Goal: Transaction & Acquisition: Purchase product/service

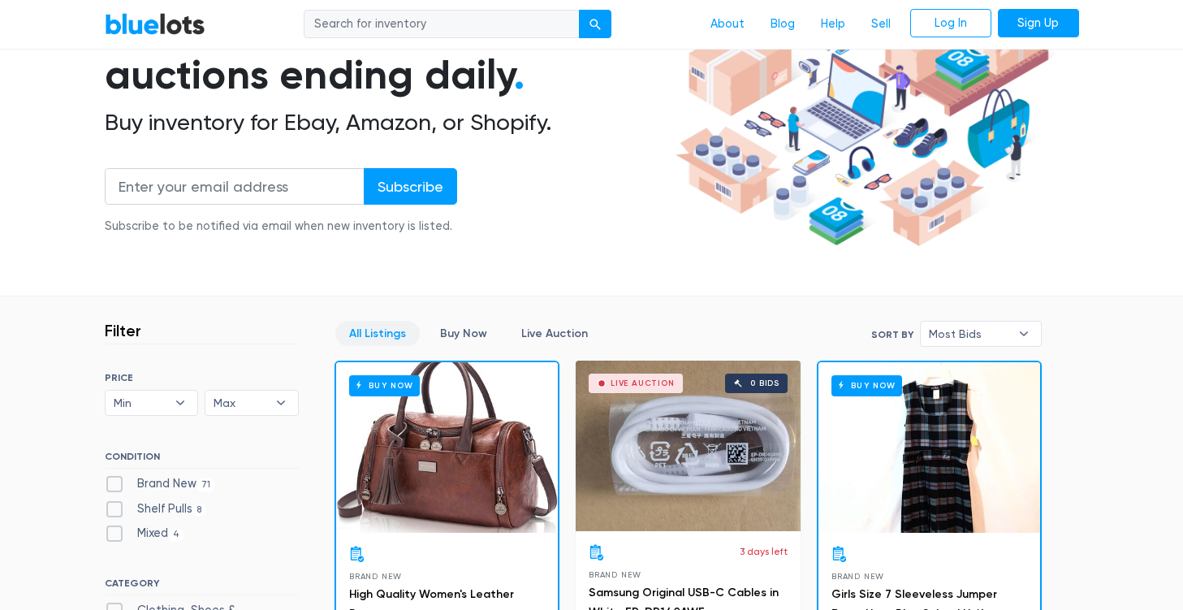
scroll to position [275, 0]
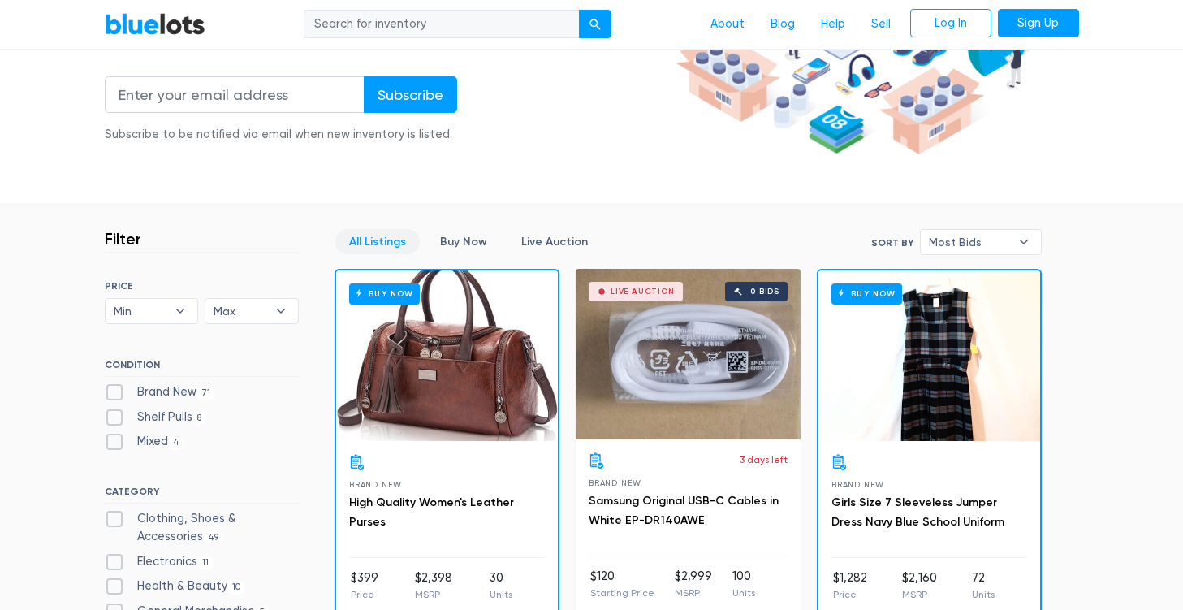
click at [117, 553] on label "Electronics 11" at bounding box center [160, 562] width 110 height 18
click at [115, 553] on input "Electronics 11" at bounding box center [110, 558] width 11 height 11
checkbox input "true"
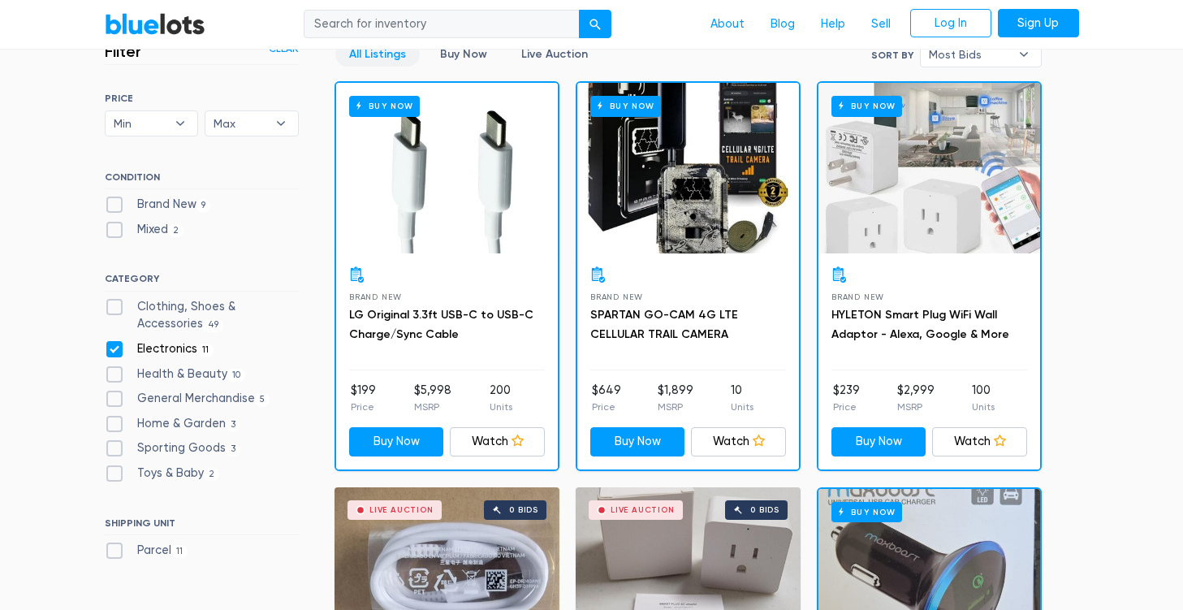
scroll to position [464, 0]
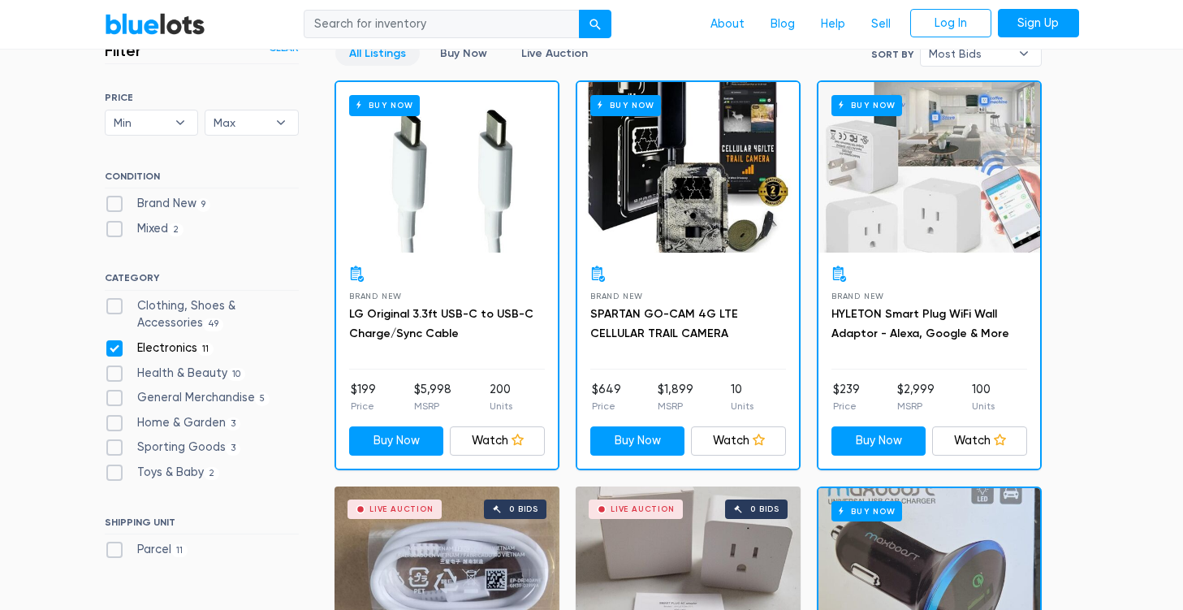
click at [970, 187] on div "Buy Now" at bounding box center [929, 167] width 222 height 170
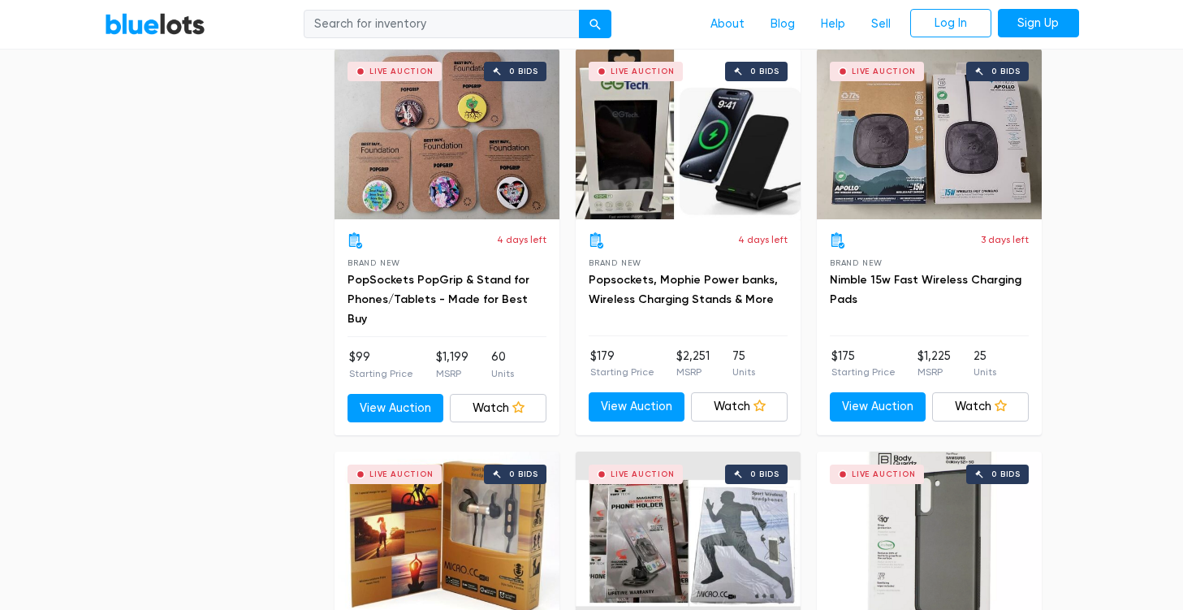
scroll to position [1305, 0]
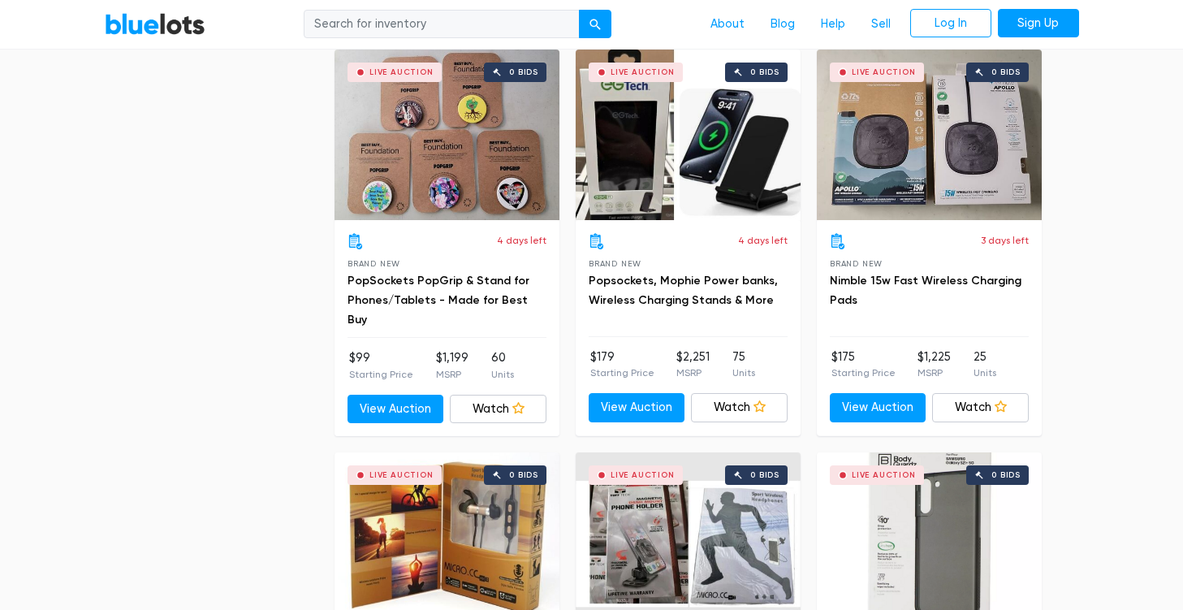
click at [1060, 326] on div "All Listings Buy Now Live Auction All Listings Buy Now Live Auction Sort By Mos…" at bounding box center [704, 220] width 740 height 2042
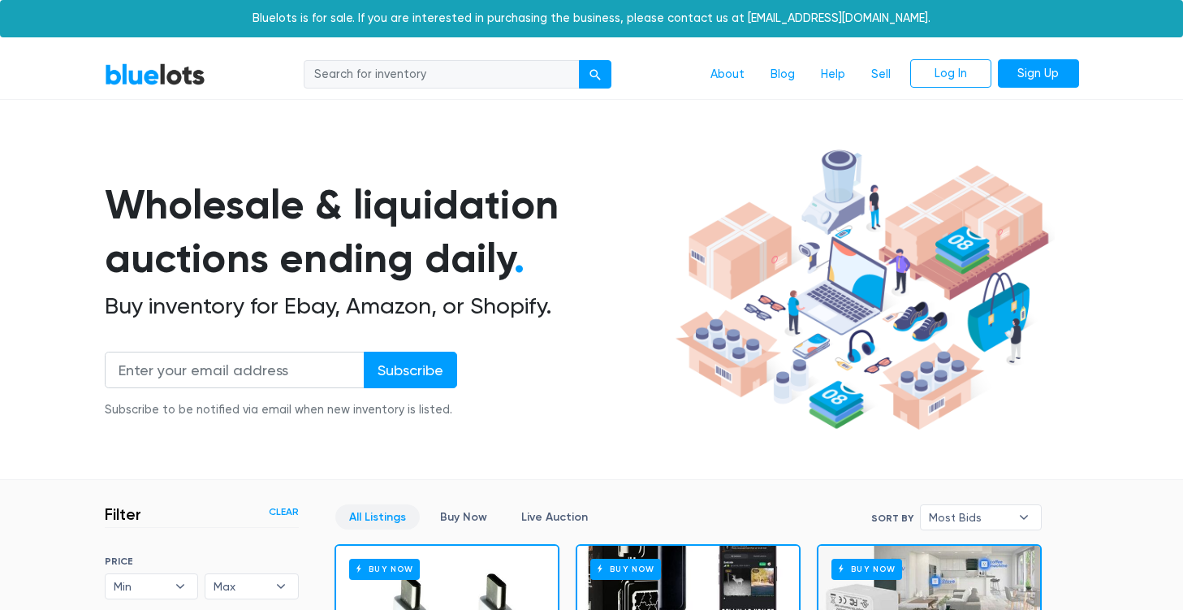
scroll to position [0, 0]
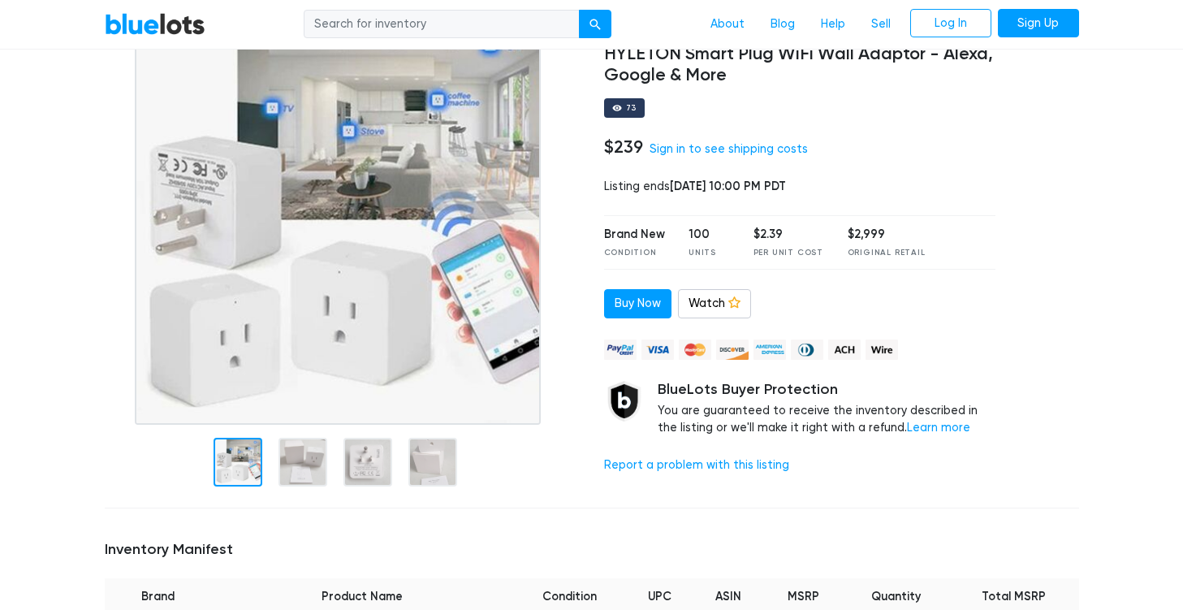
scroll to position [131, 0]
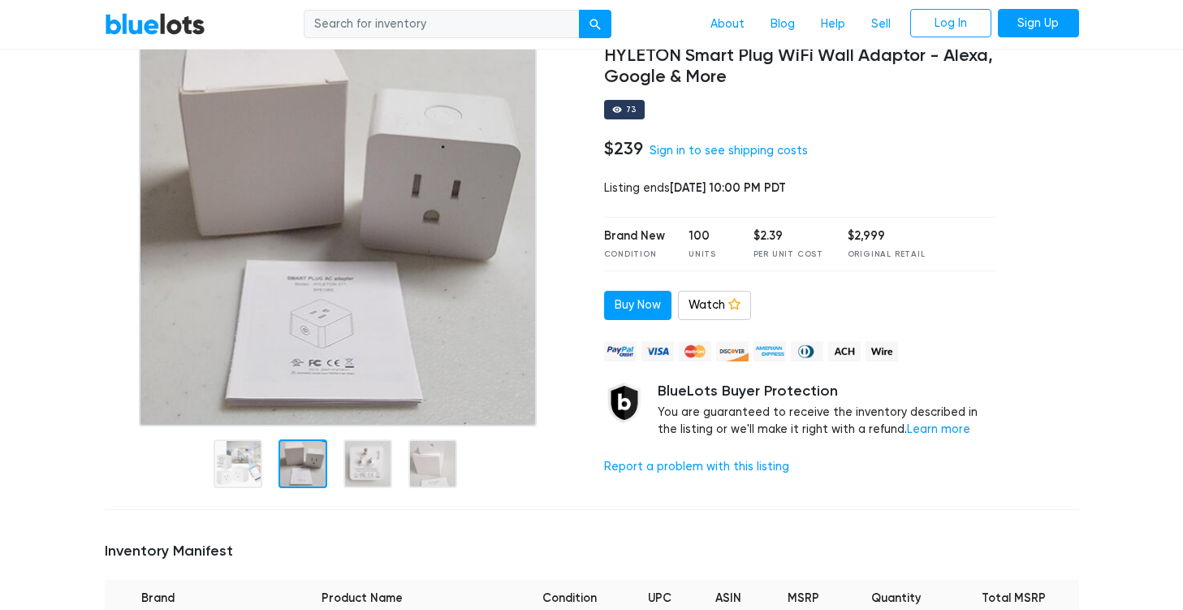
click at [313, 459] on div at bounding box center [302, 463] width 49 height 49
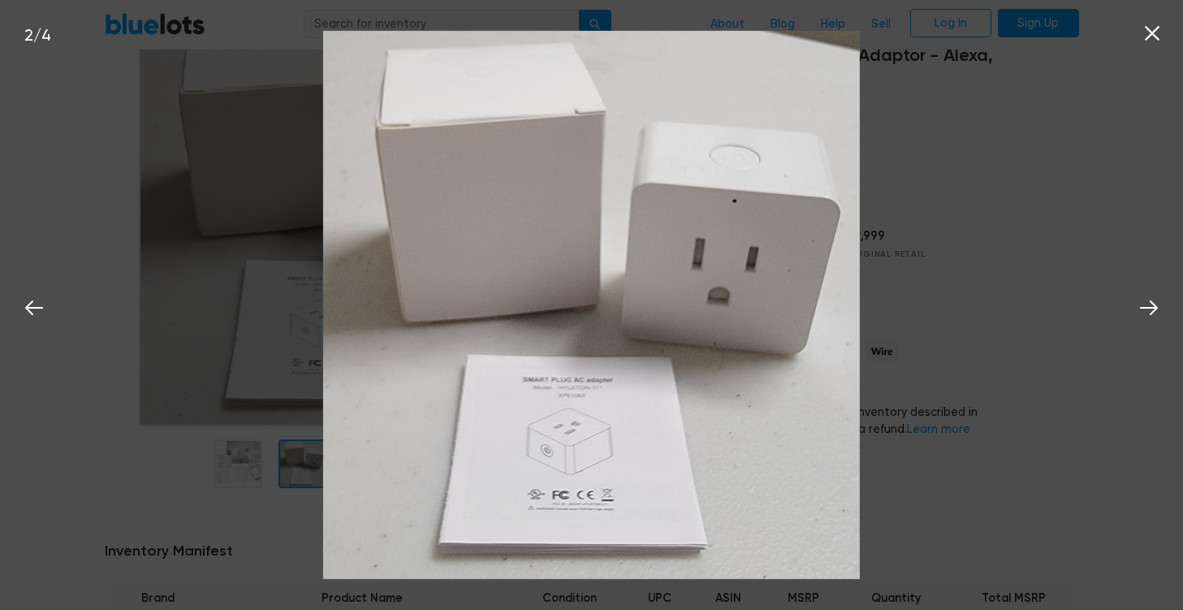
click at [156, 476] on div "2 / 4" at bounding box center [591, 305] width 1183 height 610
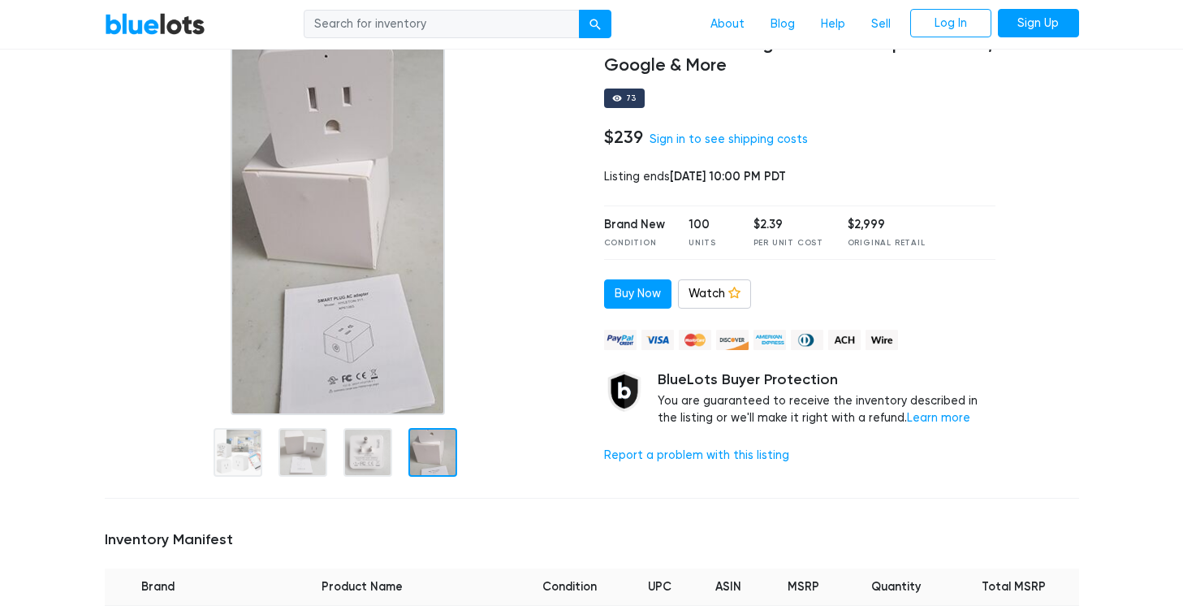
scroll to position [147, 0]
